Goal: Navigation & Orientation: Find specific page/section

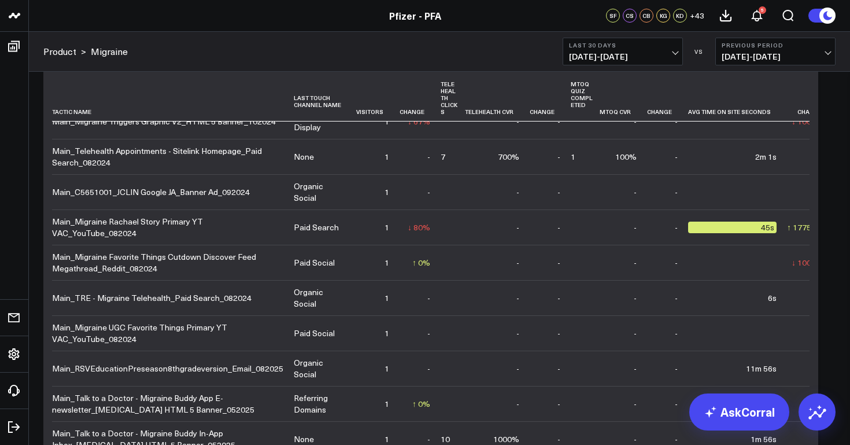
scroll to position [6799, 0]
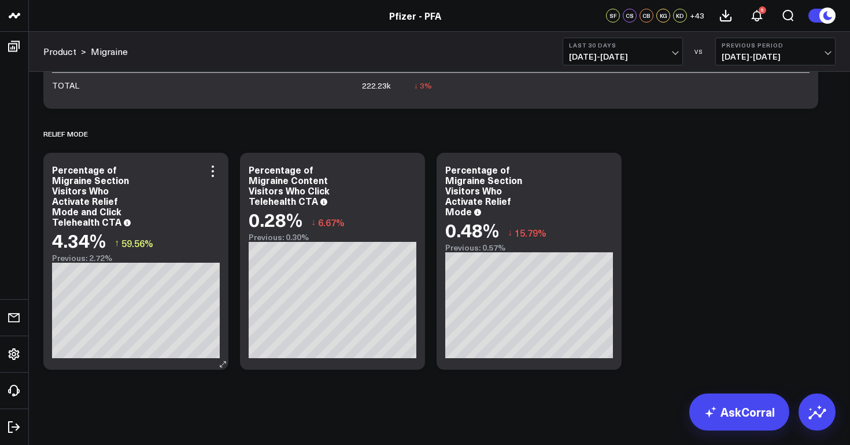
click at [129, 213] on div "Percentage of Migraine Section Visitors Who Activate Relief Mode and Click Tele…" at bounding box center [90, 195] width 77 height 65
click at [146, 214] on div "Percentage of Migraine Section Visitors Who Activate Relief Mode and Click Tele…" at bounding box center [136, 195] width 168 height 62
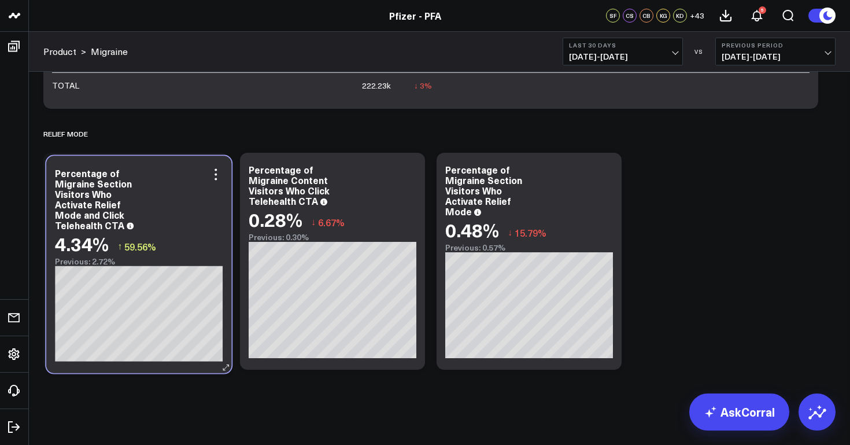
click at [145, 217] on div "Percentage of Migraine Section Visitors Who Activate Relief Mode and Click Tele…" at bounding box center [139, 199] width 168 height 62
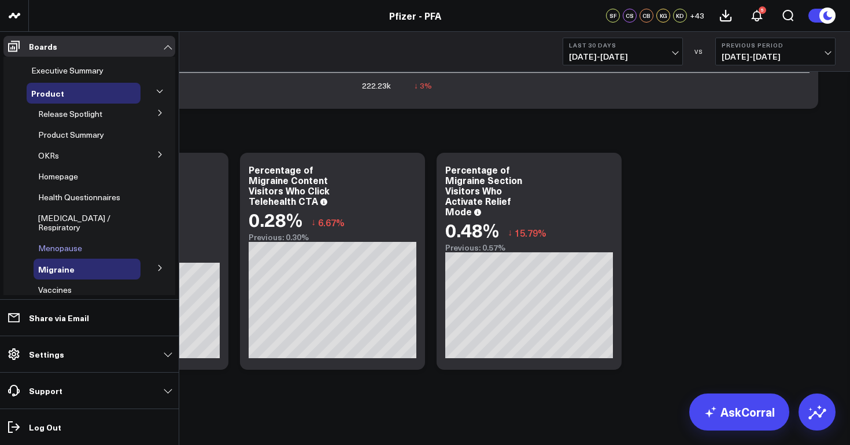
scroll to position [28, 0]
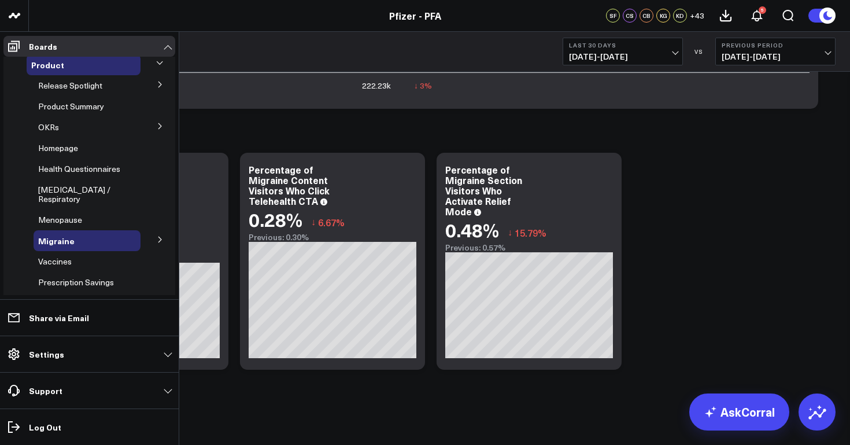
click at [158, 237] on icon at bounding box center [159, 240] width 3 height 6
click at [58, 256] on span "mTOQ" at bounding box center [57, 261] width 24 height 11
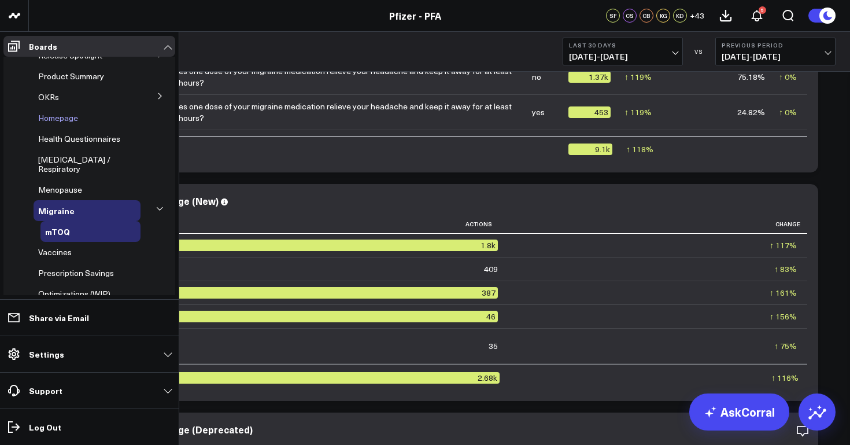
scroll to position [83, 0]
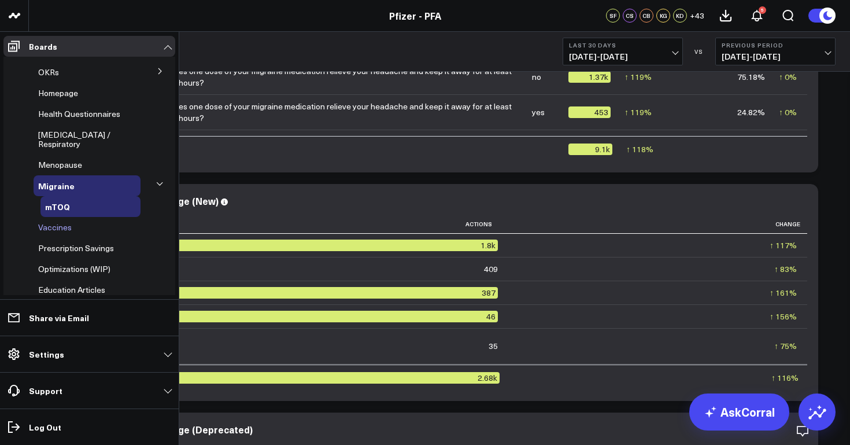
click at [65, 222] on span "Vaccines" at bounding box center [55, 227] width 34 height 11
